Goal: Task Accomplishment & Management: Complete application form

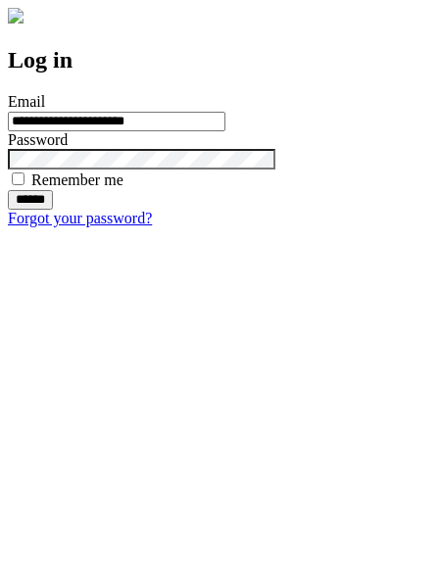
type input "**********"
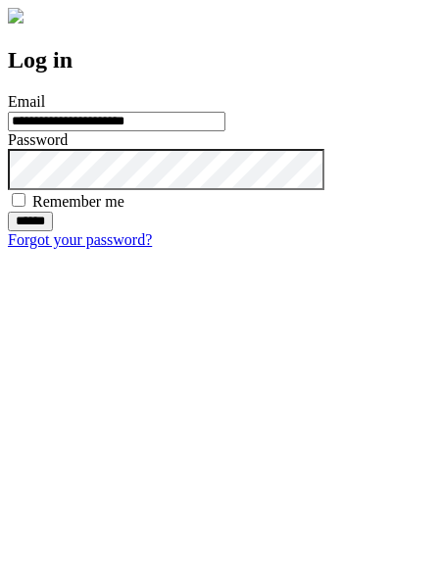
click at [53, 231] on input "******" at bounding box center [30, 222] width 45 height 20
